Goal: Task Accomplishment & Management: Complete application form

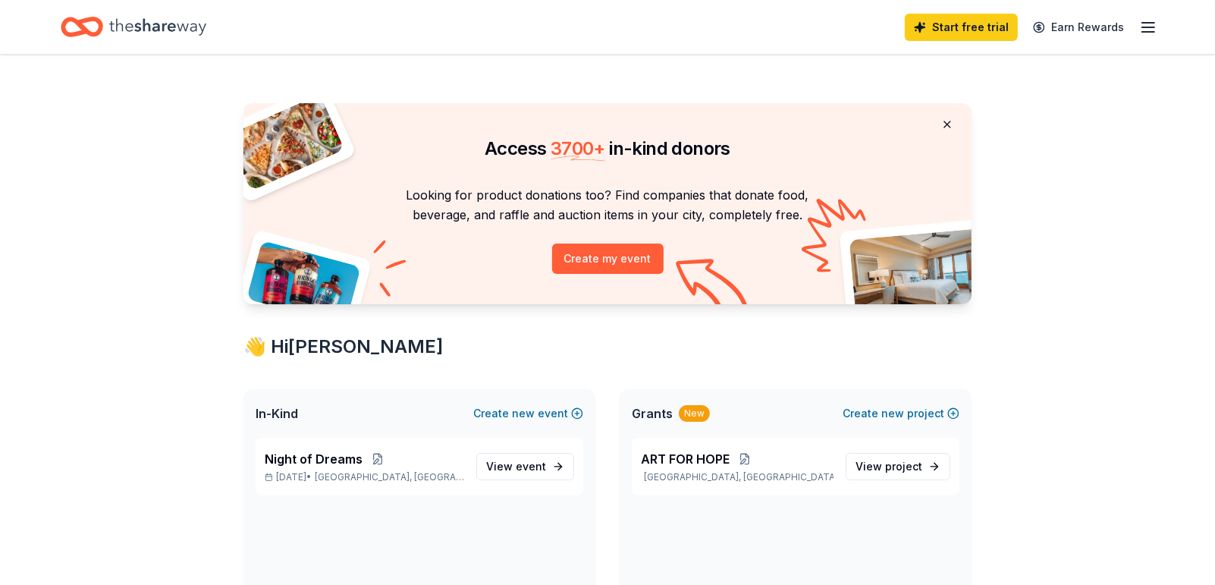
click at [929, 140] on button at bounding box center [947, 124] width 36 height 30
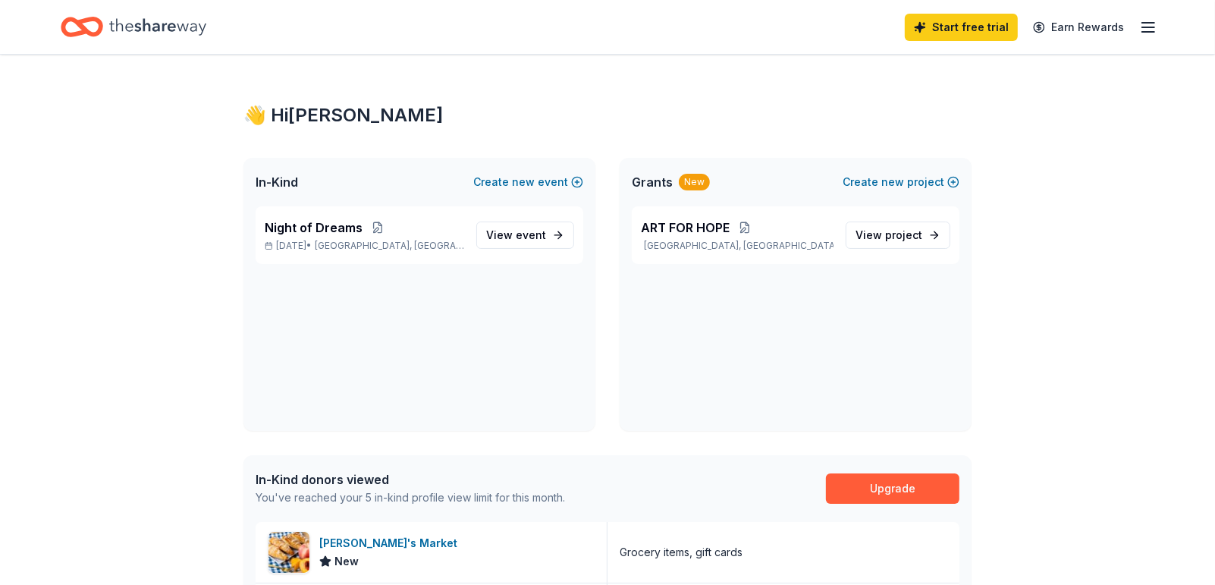
click at [1139, 26] on icon "button" at bounding box center [1148, 27] width 18 height 18
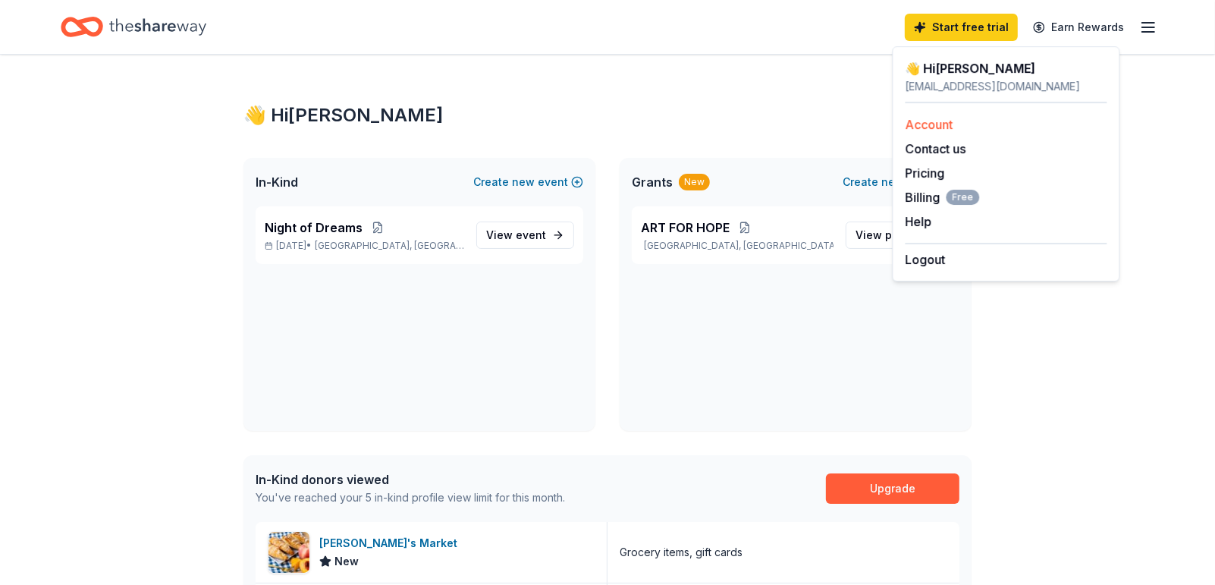
click at [953, 132] on link "Account" at bounding box center [929, 124] width 48 height 15
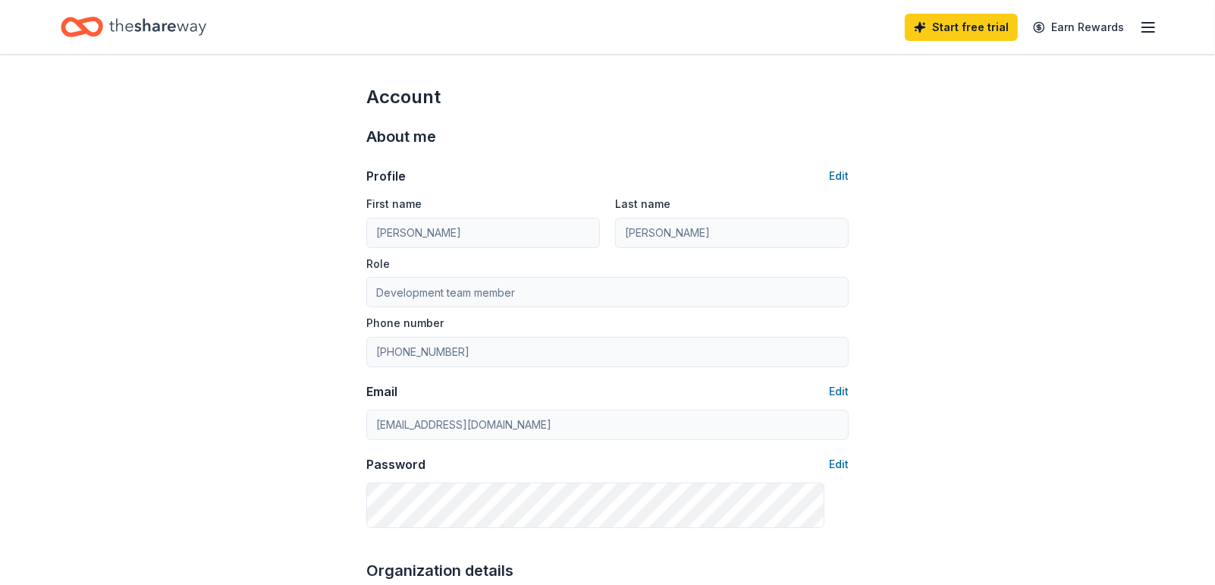
click at [1106, 36] on div "Start free trial Earn Rewards" at bounding box center [1031, 27] width 253 height 36
click at [1139, 32] on icon "button" at bounding box center [1148, 27] width 18 height 18
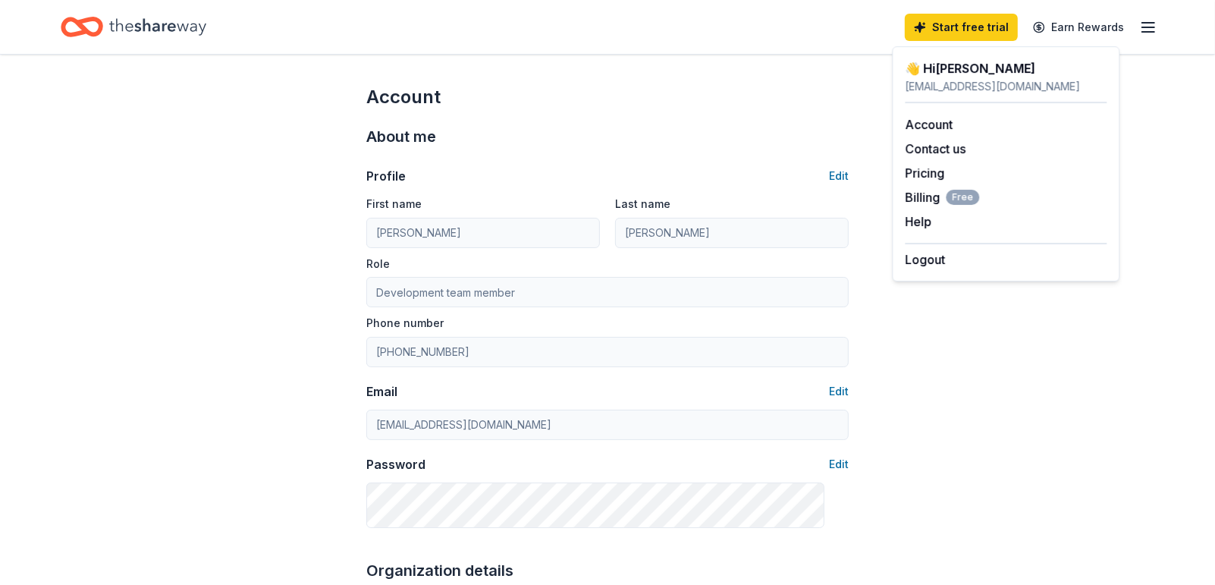
click at [1041, 77] on div "👋 Hi [PERSON_NAME]" at bounding box center [1006, 68] width 202 height 18
click at [953, 132] on link "Account" at bounding box center [929, 124] width 48 height 15
click at [924, 231] on button "Help" at bounding box center [918, 221] width 27 height 18
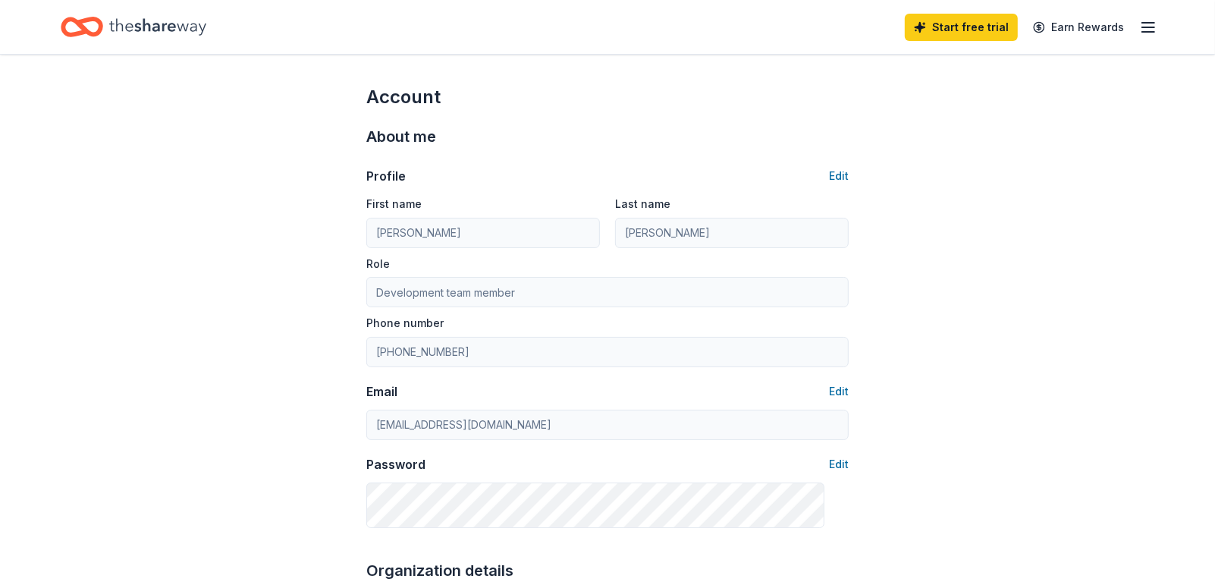
click at [206, 35] on icon "Home" at bounding box center [157, 26] width 97 height 17
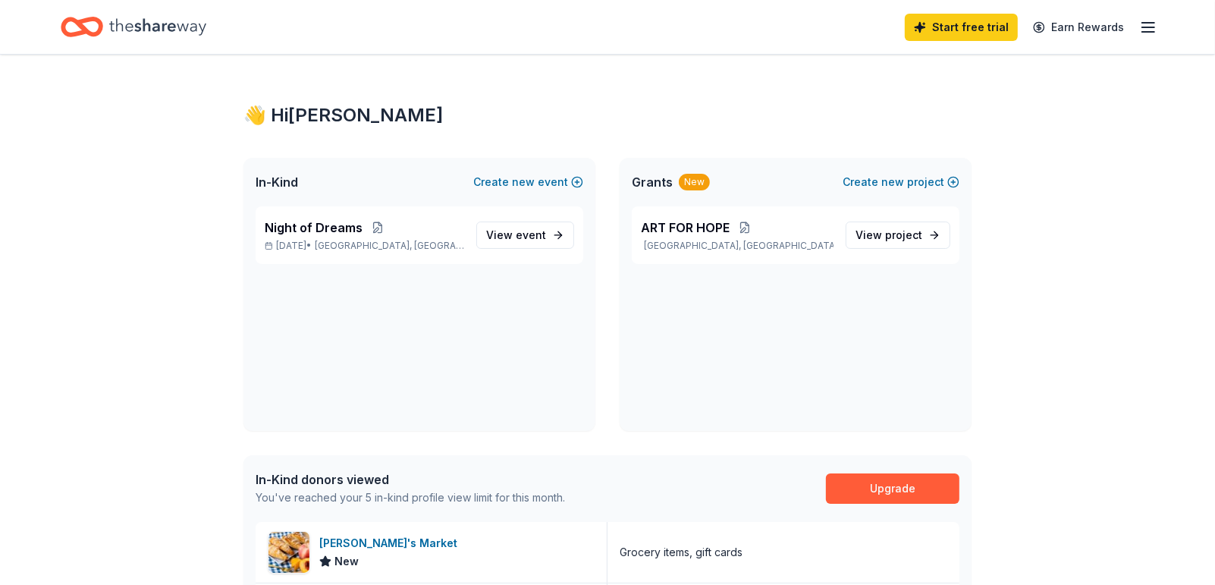
click at [101, 34] on icon "Home" at bounding box center [89, 26] width 24 height 15
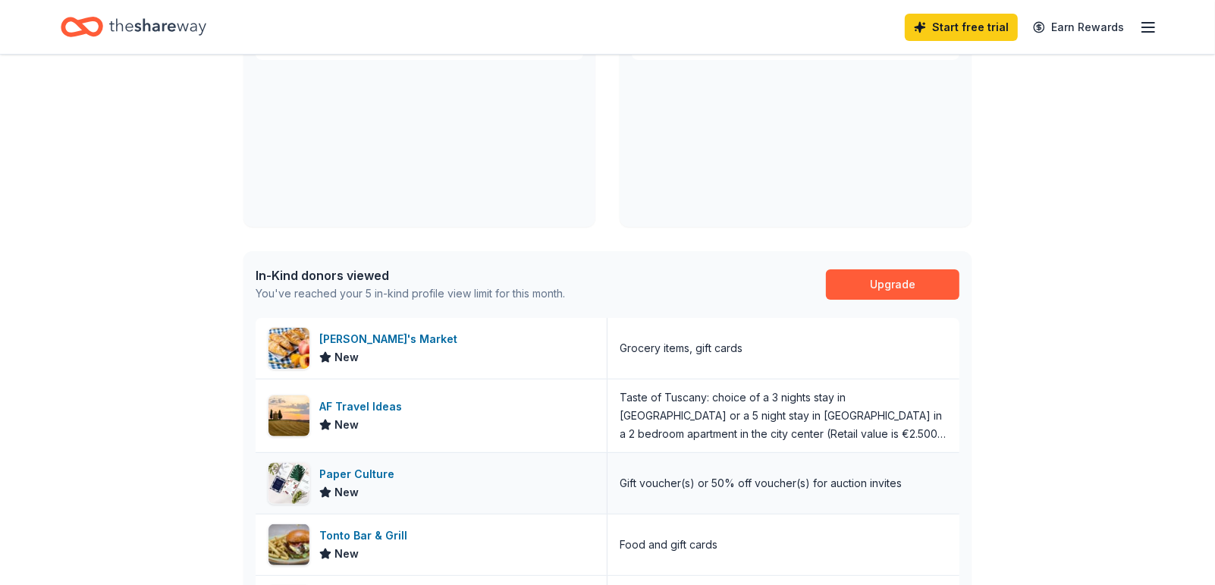
scroll to position [155, 0]
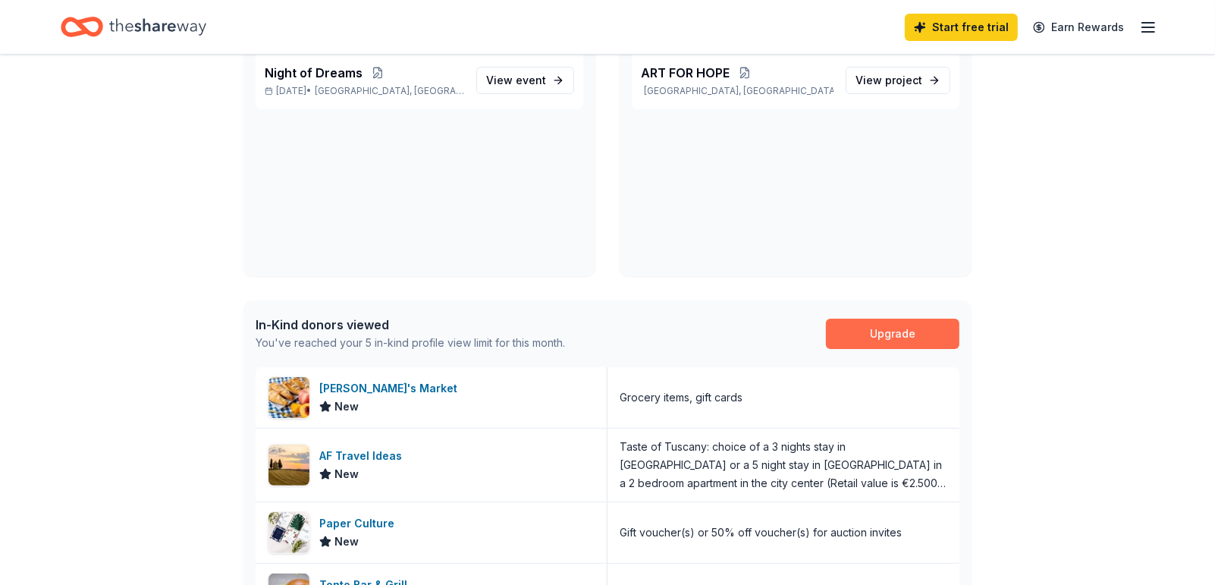
click at [843, 349] on link "Upgrade" at bounding box center [892, 333] width 133 height 30
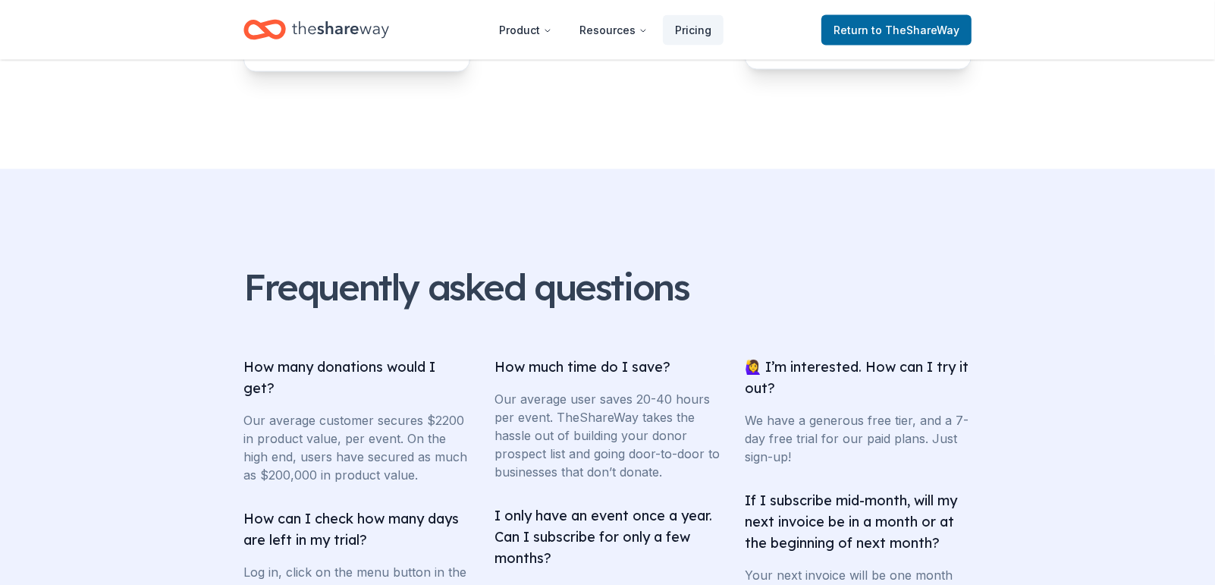
scroll to position [1813, 0]
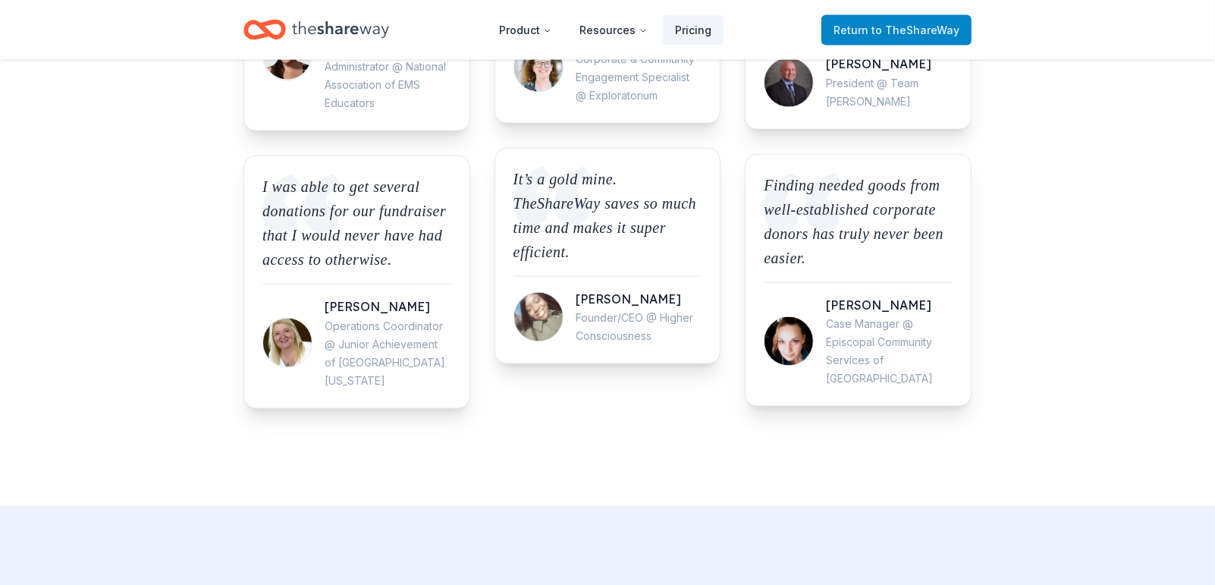
click at [902, 45] on link "Return to TheShareWay" at bounding box center [896, 30] width 150 height 30
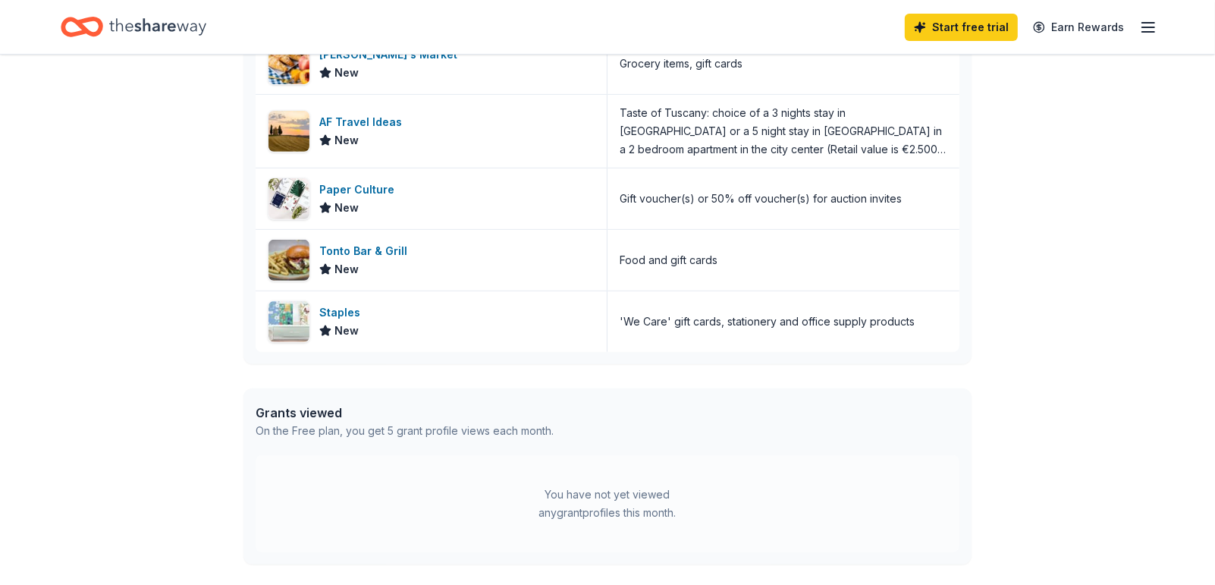
scroll to position [485, 0]
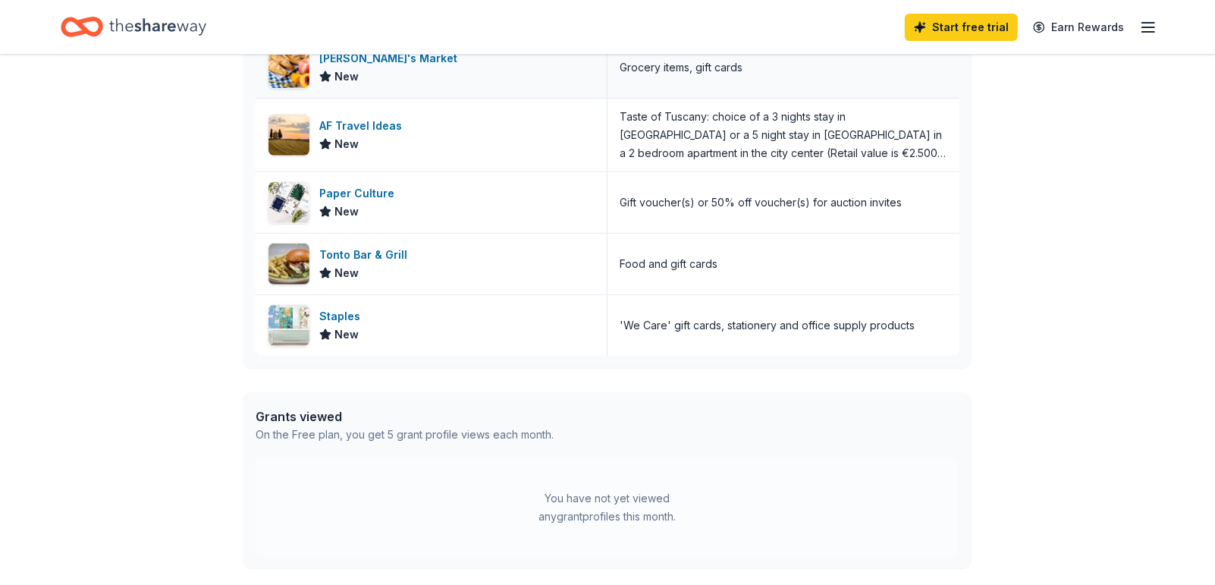
click at [410, 67] on div "Dan's Market" at bounding box center [391, 58] width 144 height 18
click at [408, 135] on div "AF Travel Ideas" at bounding box center [363, 126] width 89 height 18
click at [400, 202] on div "Paper Culture" at bounding box center [359, 193] width 81 height 18
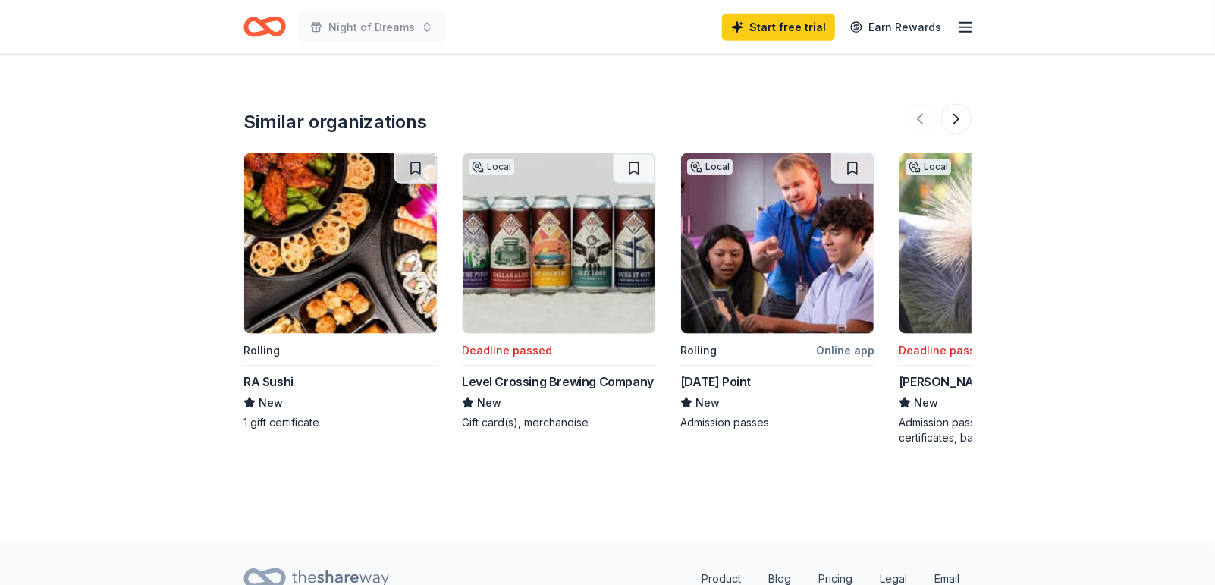
scroll to position [1576, 0]
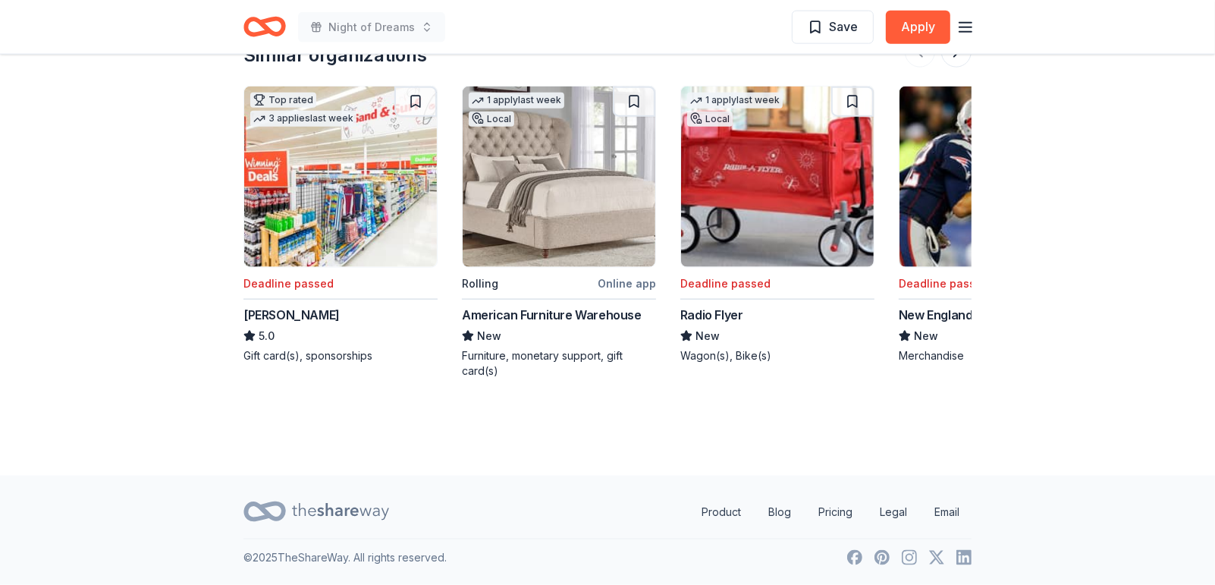
scroll to position [2957, 0]
drag, startPoint x: 572, startPoint y: 574, endPoint x: 927, endPoint y: 557, distance: 356.0
click at [927, 557] on footer "Product Blog Pricing Legal Email © 2025 TheShareWay. All rights reserved." at bounding box center [607, 529] width 1215 height 109
click at [941, 67] on button at bounding box center [956, 52] width 30 height 30
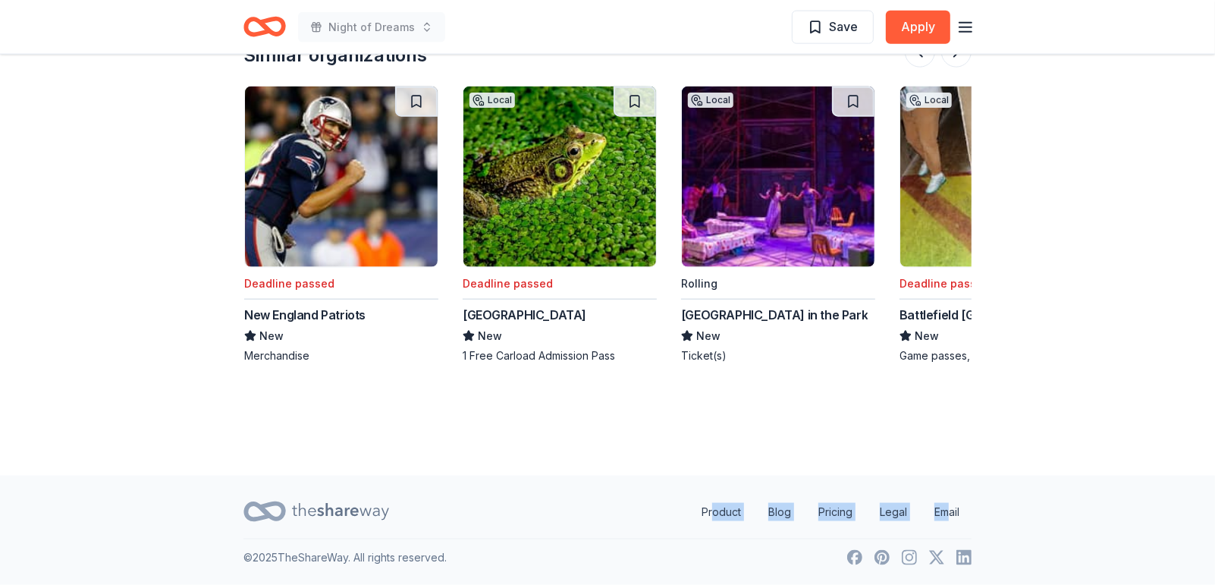
scroll to position [2714, 0]
click at [949, 67] on button at bounding box center [956, 52] width 30 height 30
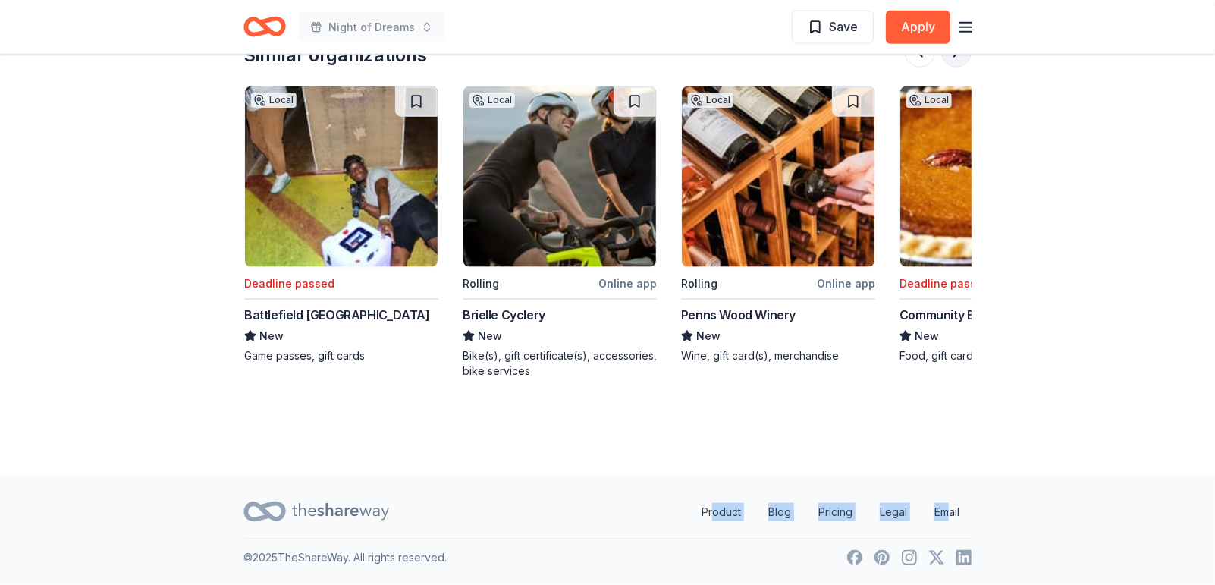
scroll to position [2835, 0]
click at [438, 152] on img at bounding box center [341, 176] width 193 height 180
click at [943, 67] on button at bounding box center [956, 52] width 30 height 30
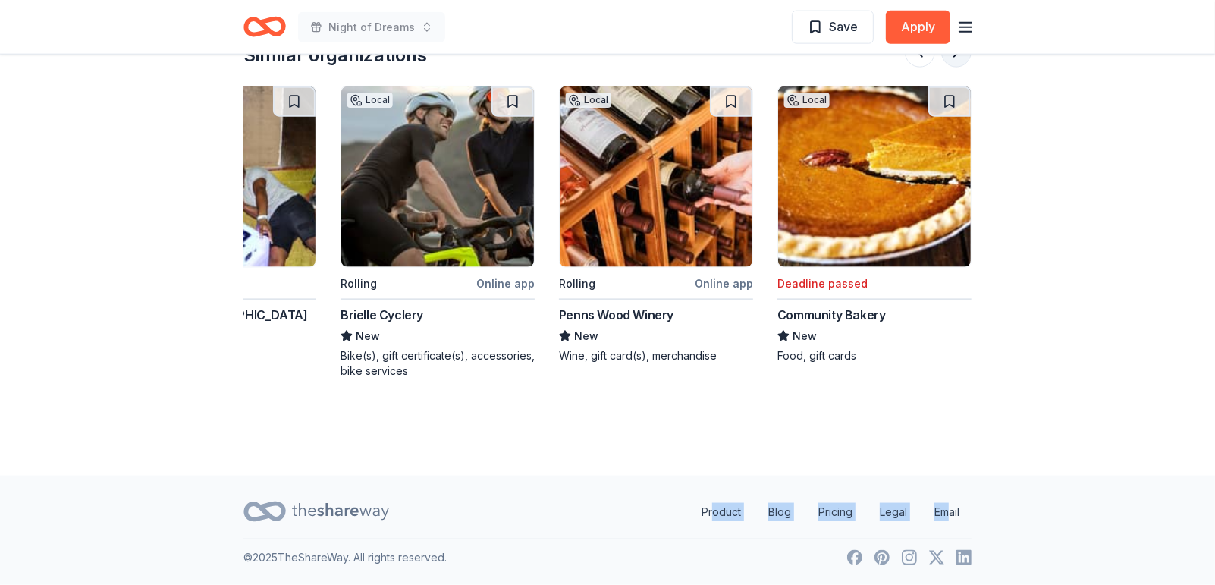
scroll to position [0, 1966]
click at [943, 67] on button at bounding box center [956, 52] width 30 height 30
click at [943, 67] on div at bounding box center [938, 52] width 67 height 30
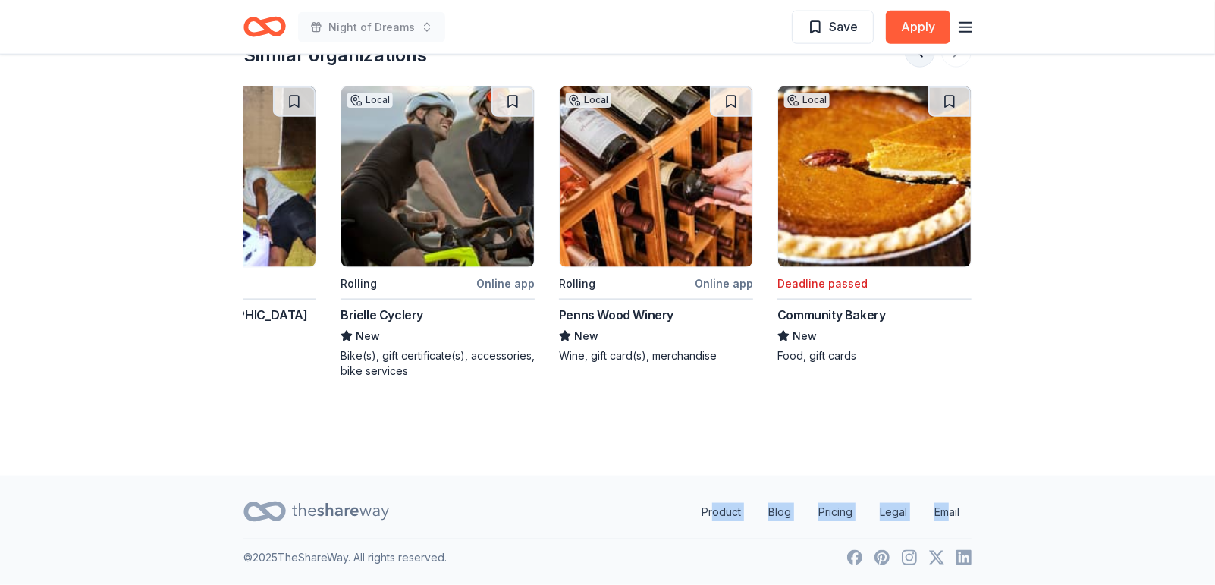
click at [905, 67] on button at bounding box center [920, 52] width 30 height 30
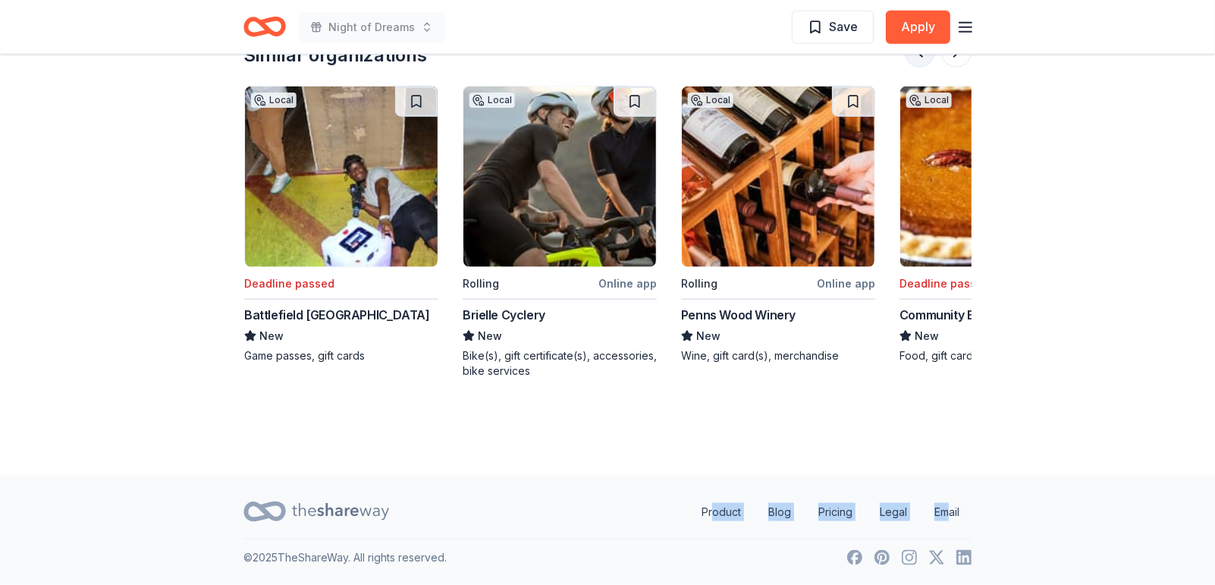
click at [905, 67] on button at bounding box center [920, 52] width 30 height 30
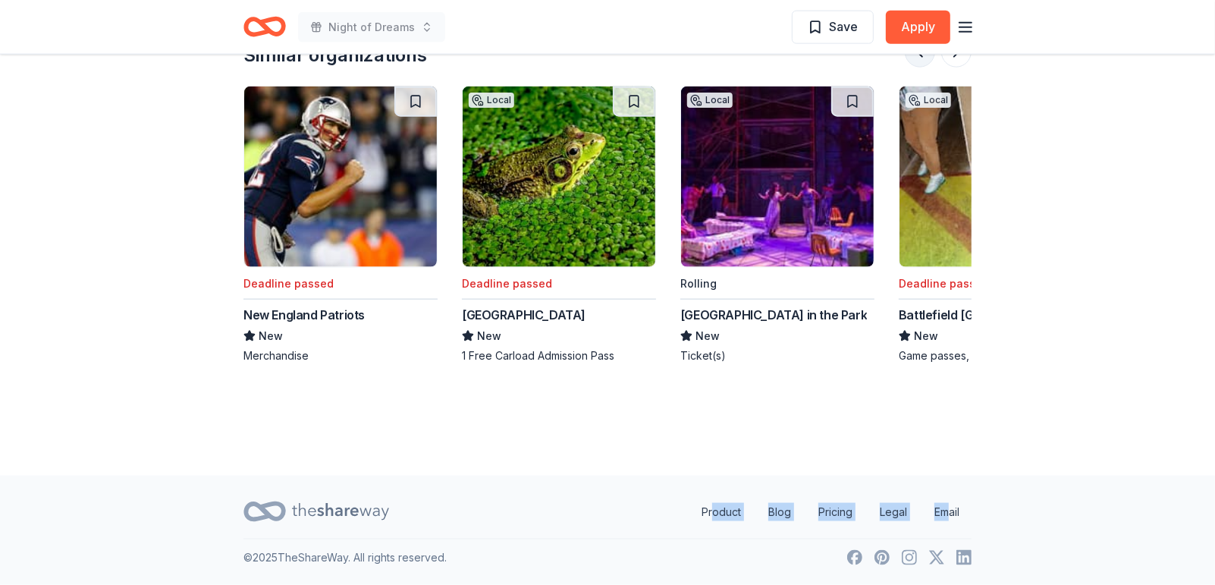
scroll to position [0, 654]
click at [219, 267] on img at bounding box center [123, 176] width 193 height 180
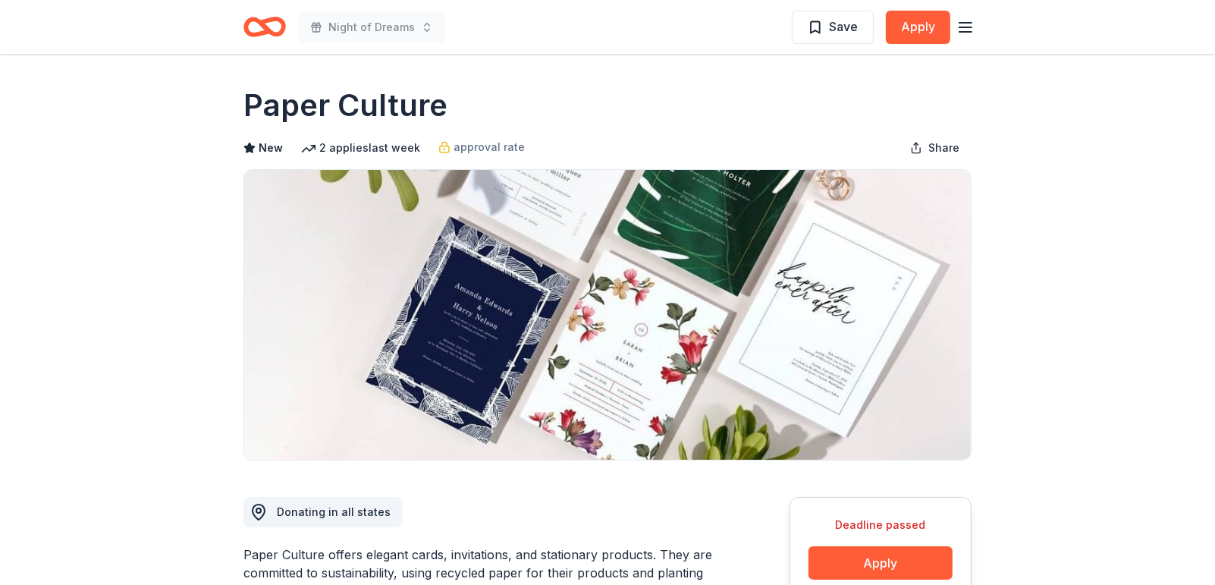
scroll to position [0, 0]
click at [959, 36] on icon "button" at bounding box center [965, 27] width 18 height 18
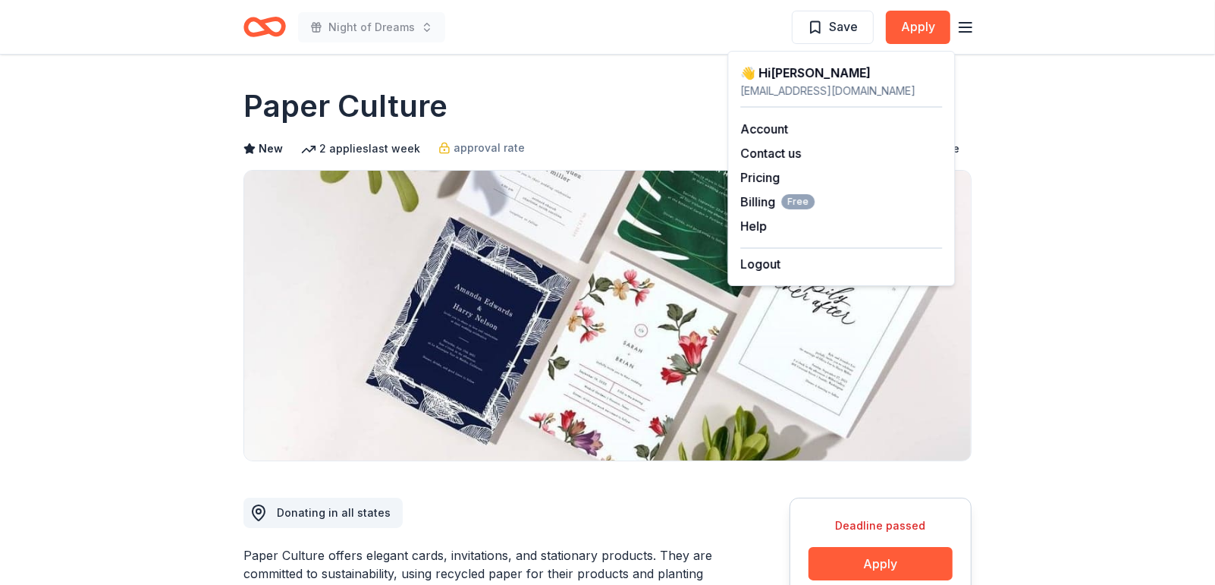
click at [883, 82] on div "👋 Hi ALISSA" at bounding box center [841, 73] width 202 height 18
click at [284, 34] on icon "Home" at bounding box center [272, 26] width 24 height 15
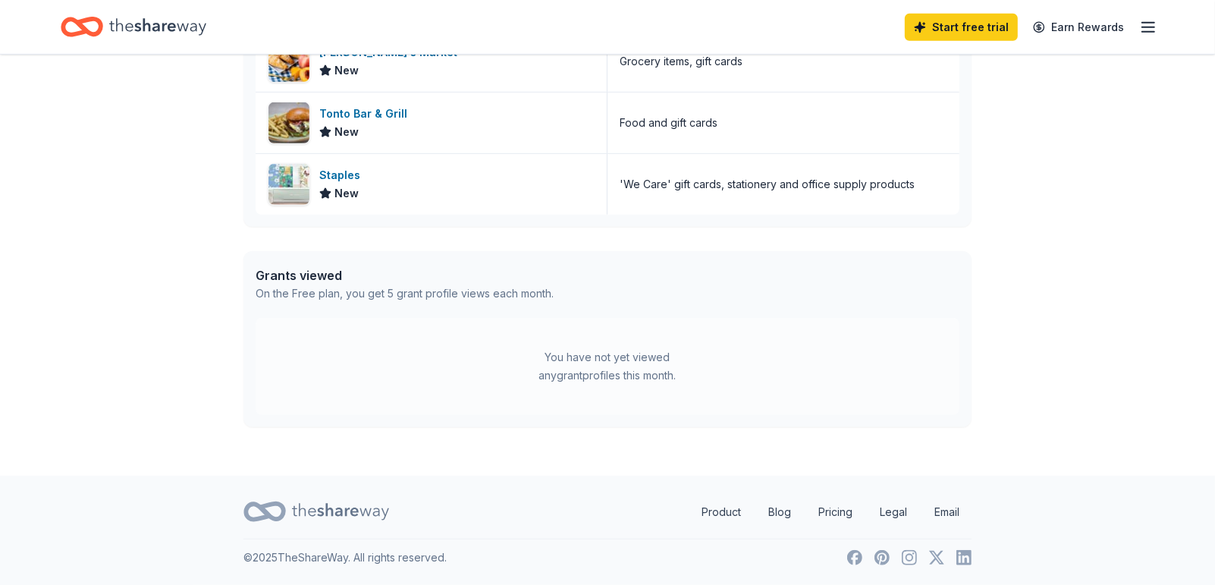
scroll to position [849, 0]
click at [366, 184] on div "Staples" at bounding box center [342, 175] width 47 height 18
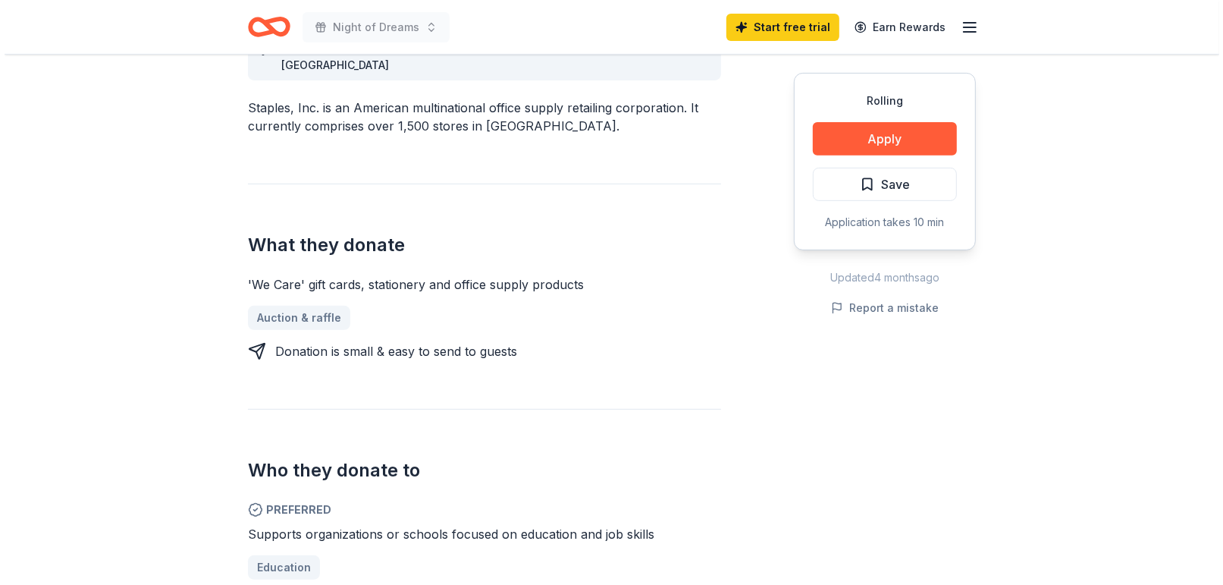
scroll to position [485, 0]
click at [817, 155] on button "Apply" at bounding box center [880, 138] width 144 height 33
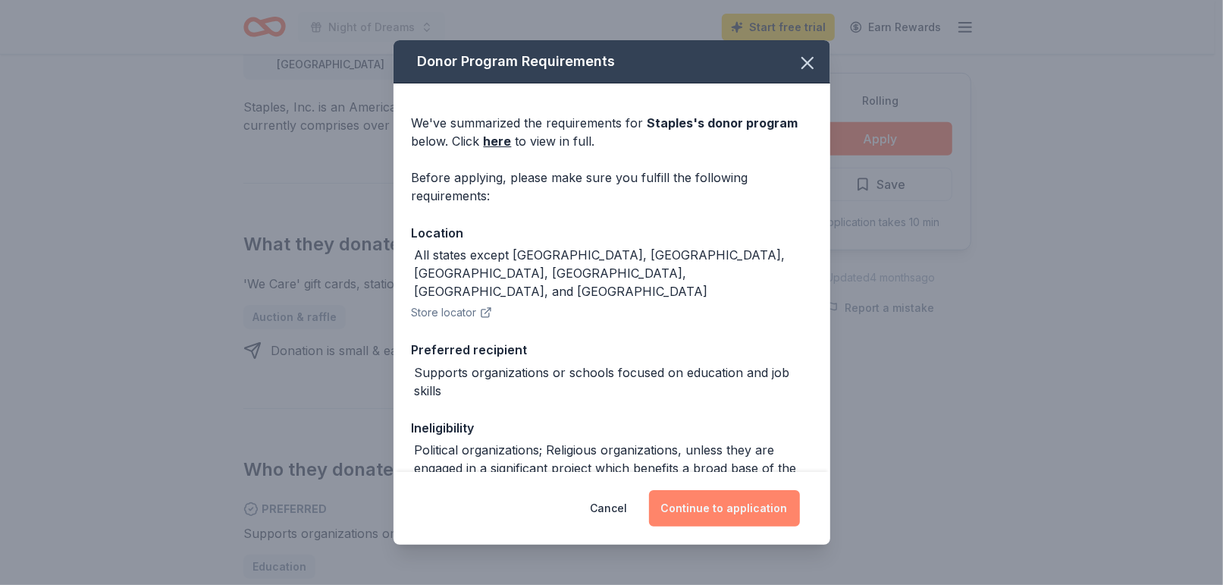
click at [800, 490] on button "Continue to application" at bounding box center [724, 508] width 151 height 36
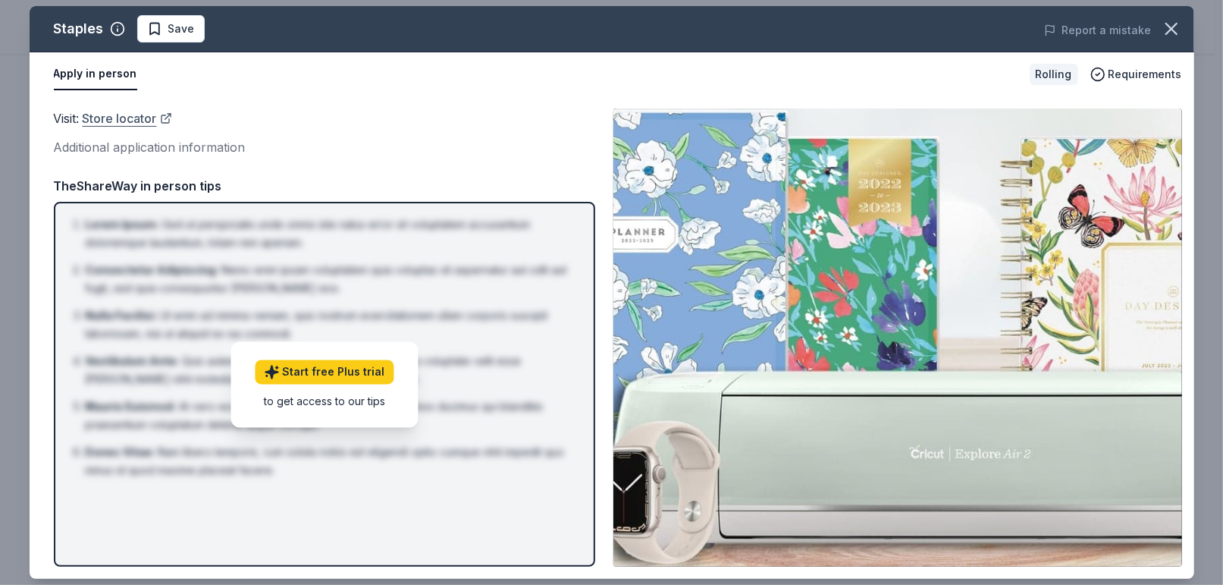
click at [149, 128] on link "Store locator" at bounding box center [127, 118] width 89 height 20
